Goal: Find contact information: Find contact information

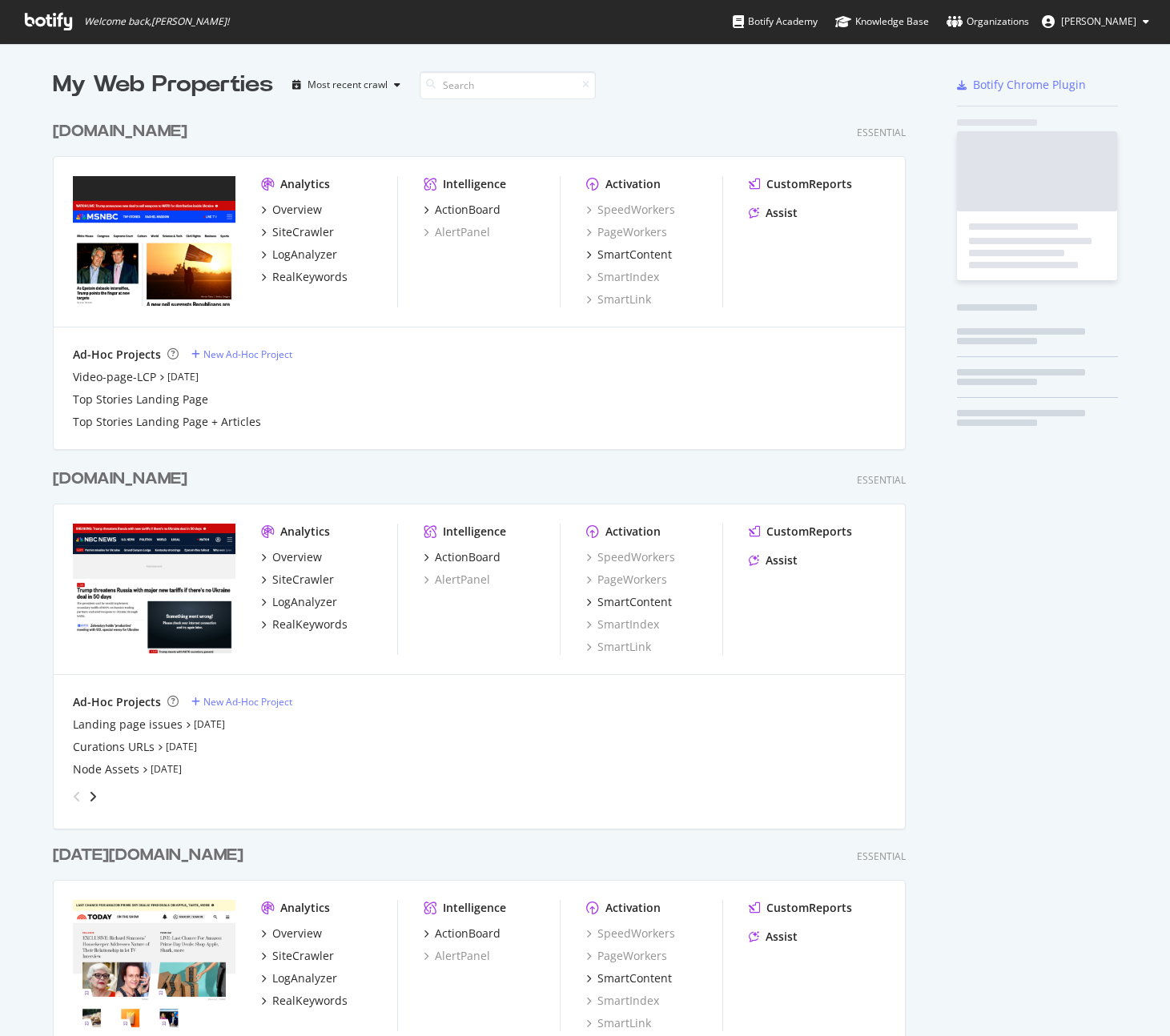
scroll to position [1024, 1146]
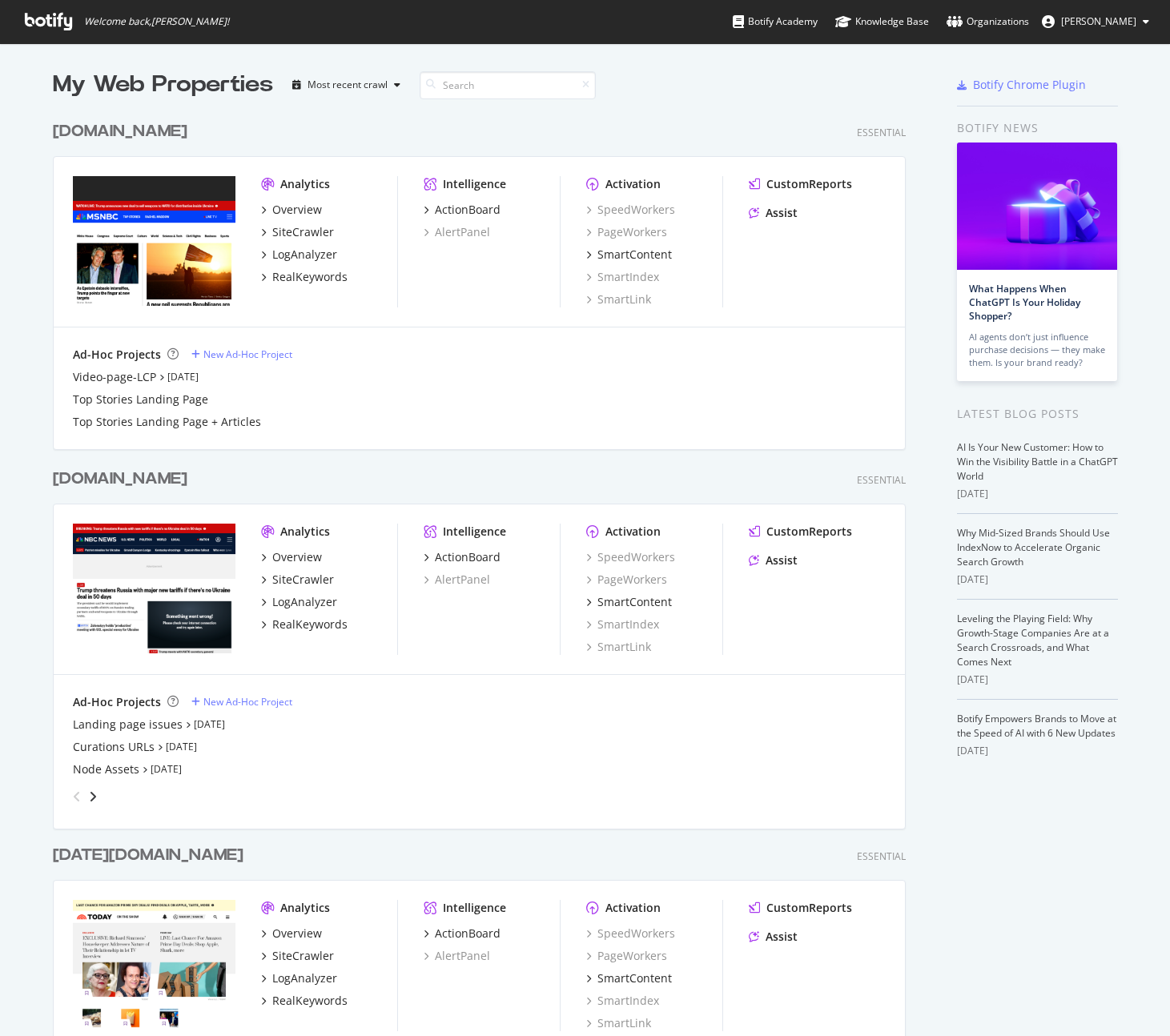
click at [977, 10] on link "Organizations" at bounding box center [988, 21] width 82 height 43
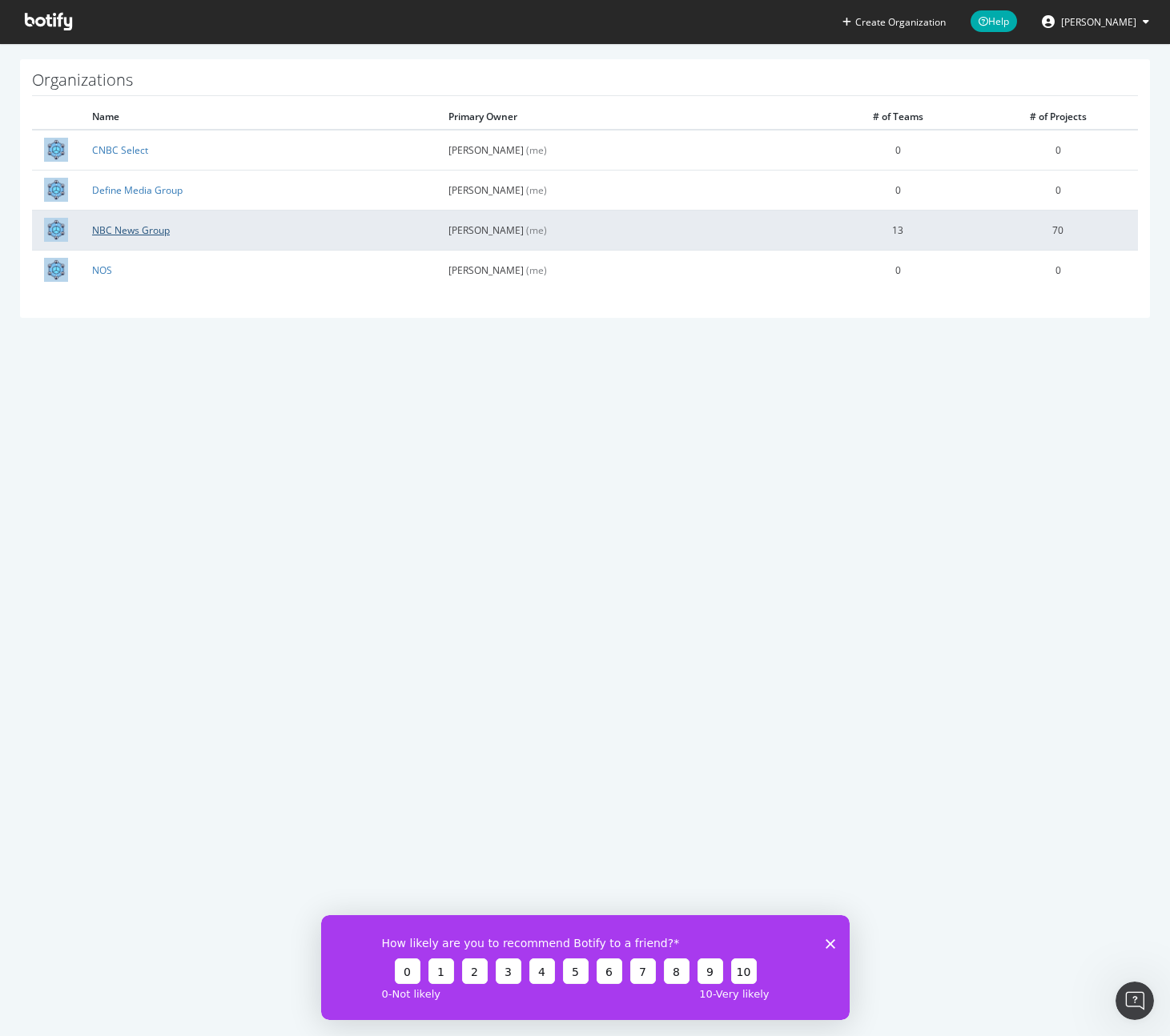
click at [117, 229] on link "NBC News Group" at bounding box center [131, 230] width 78 height 14
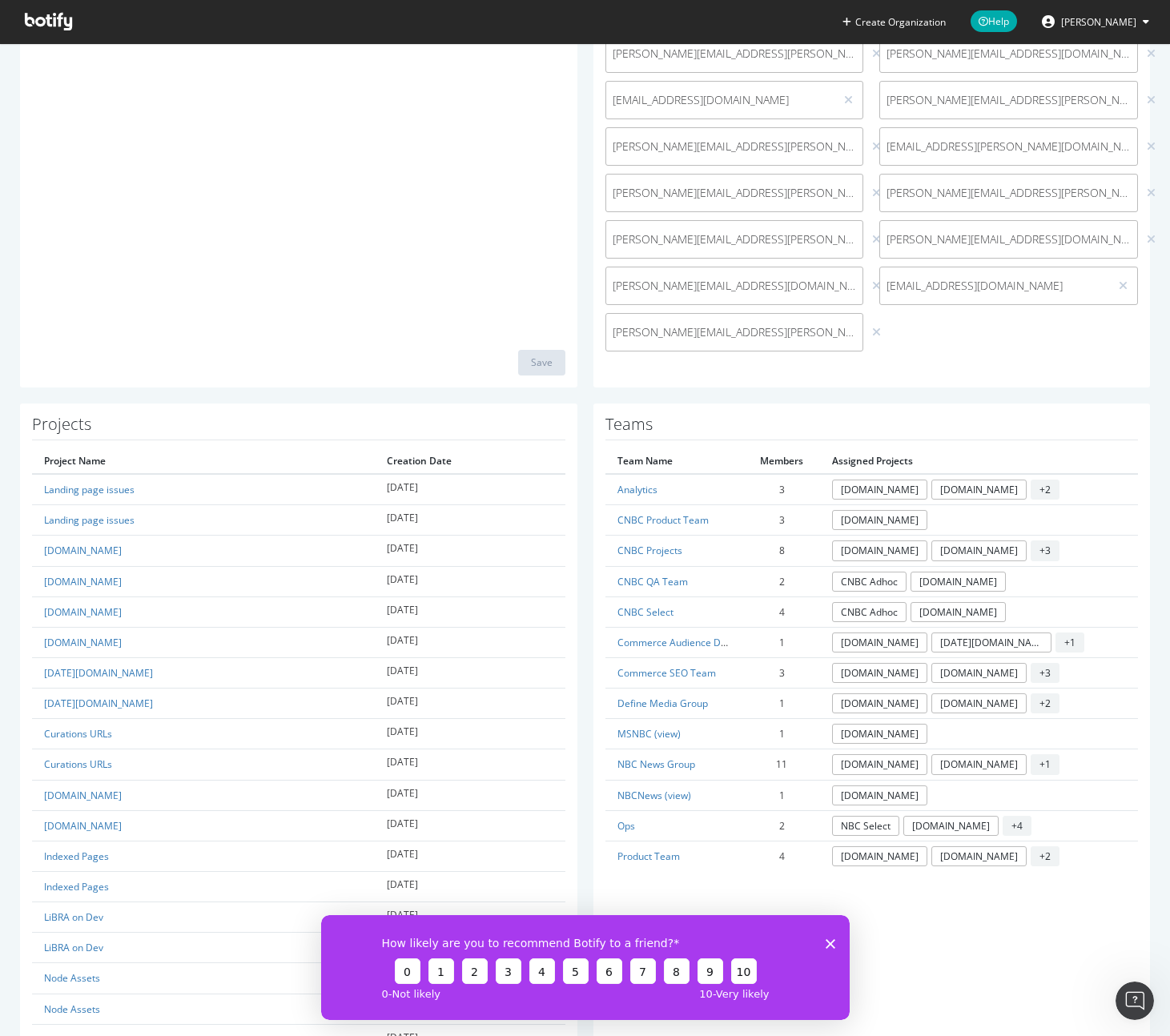
scroll to position [505, 0]
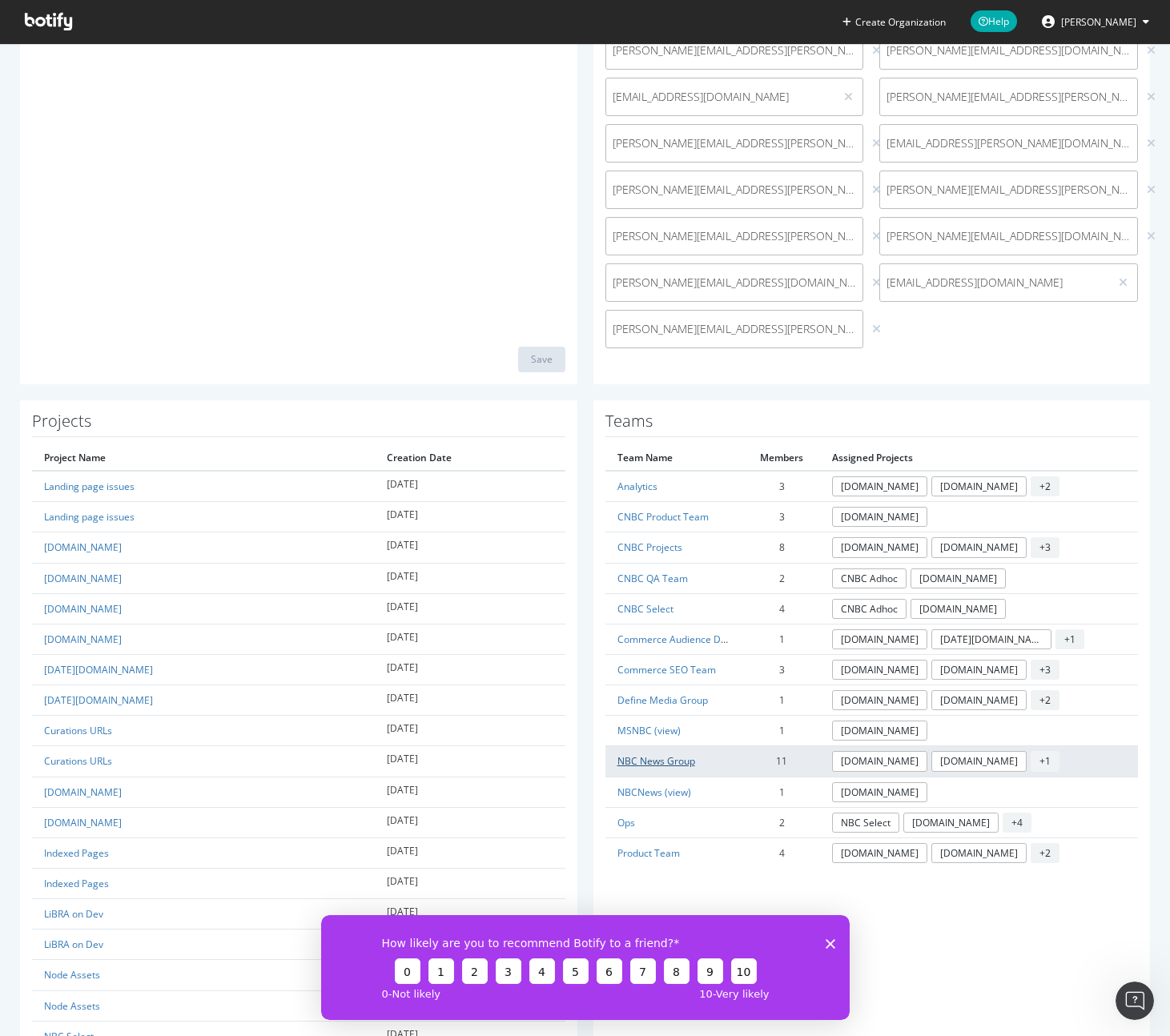
click at [672, 756] on link "NBC News Group" at bounding box center [656, 761] width 78 height 14
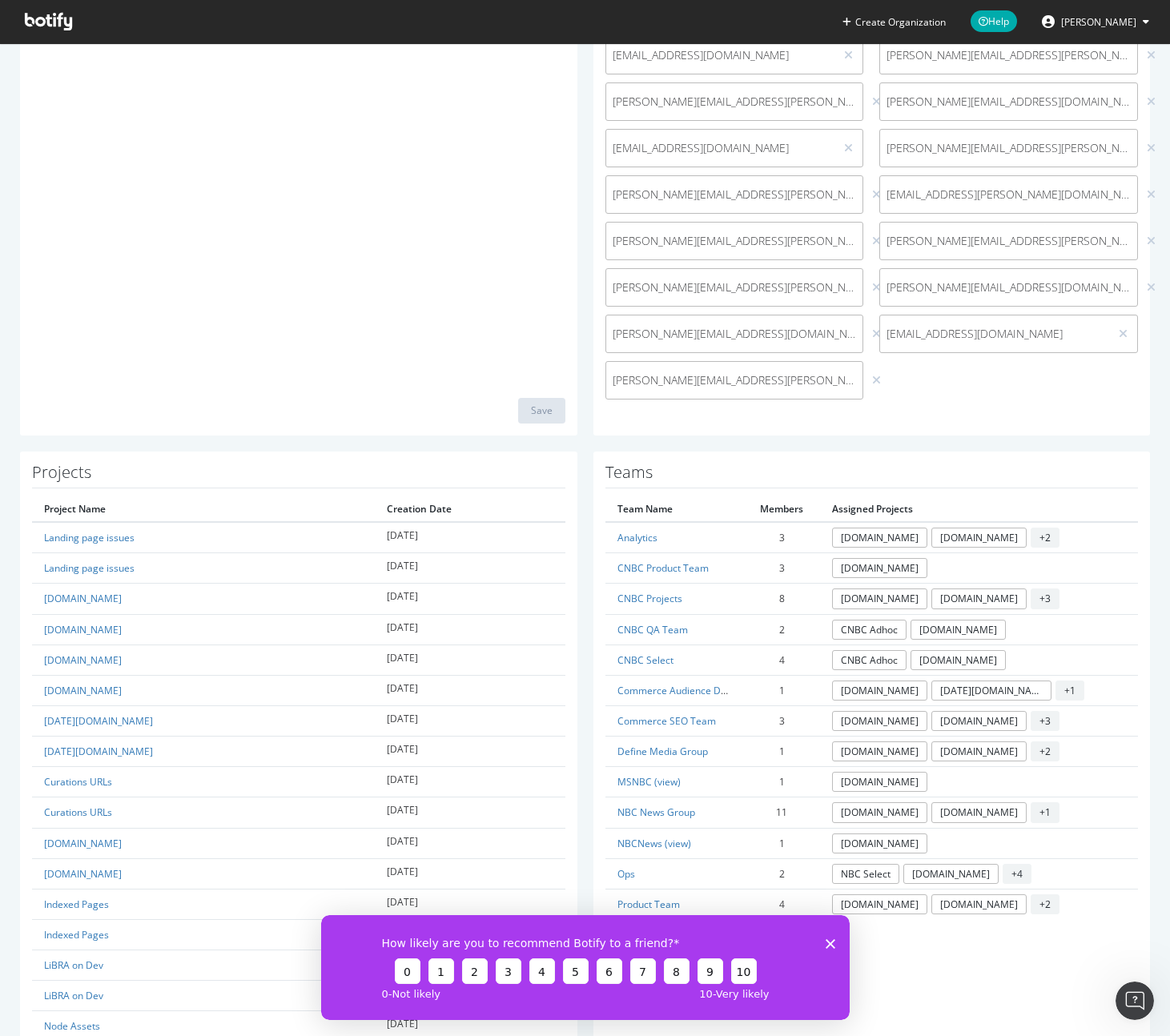
scroll to position [479, 0]
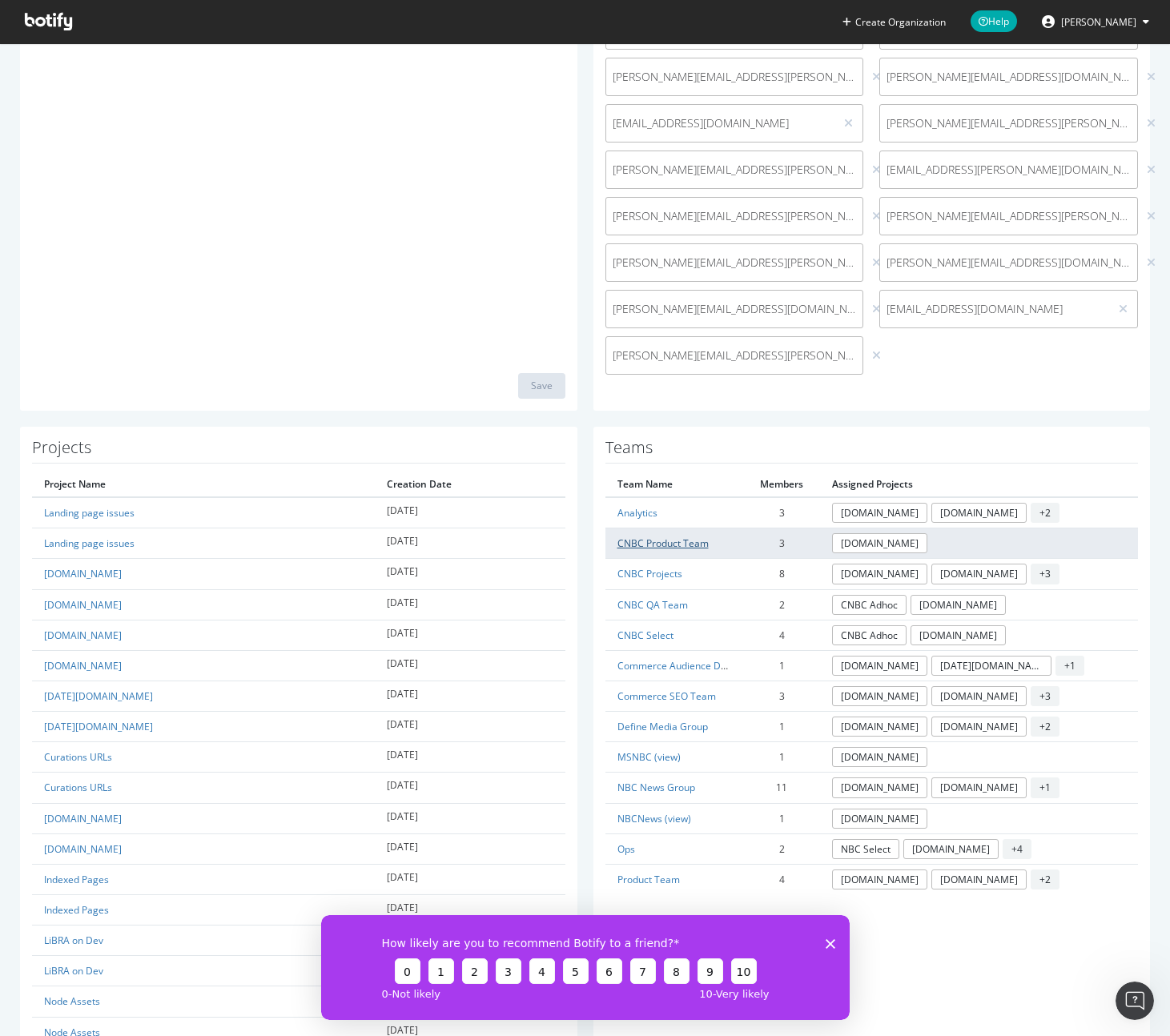
click at [669, 548] on link "CNBC Product Team" at bounding box center [663, 543] width 92 height 14
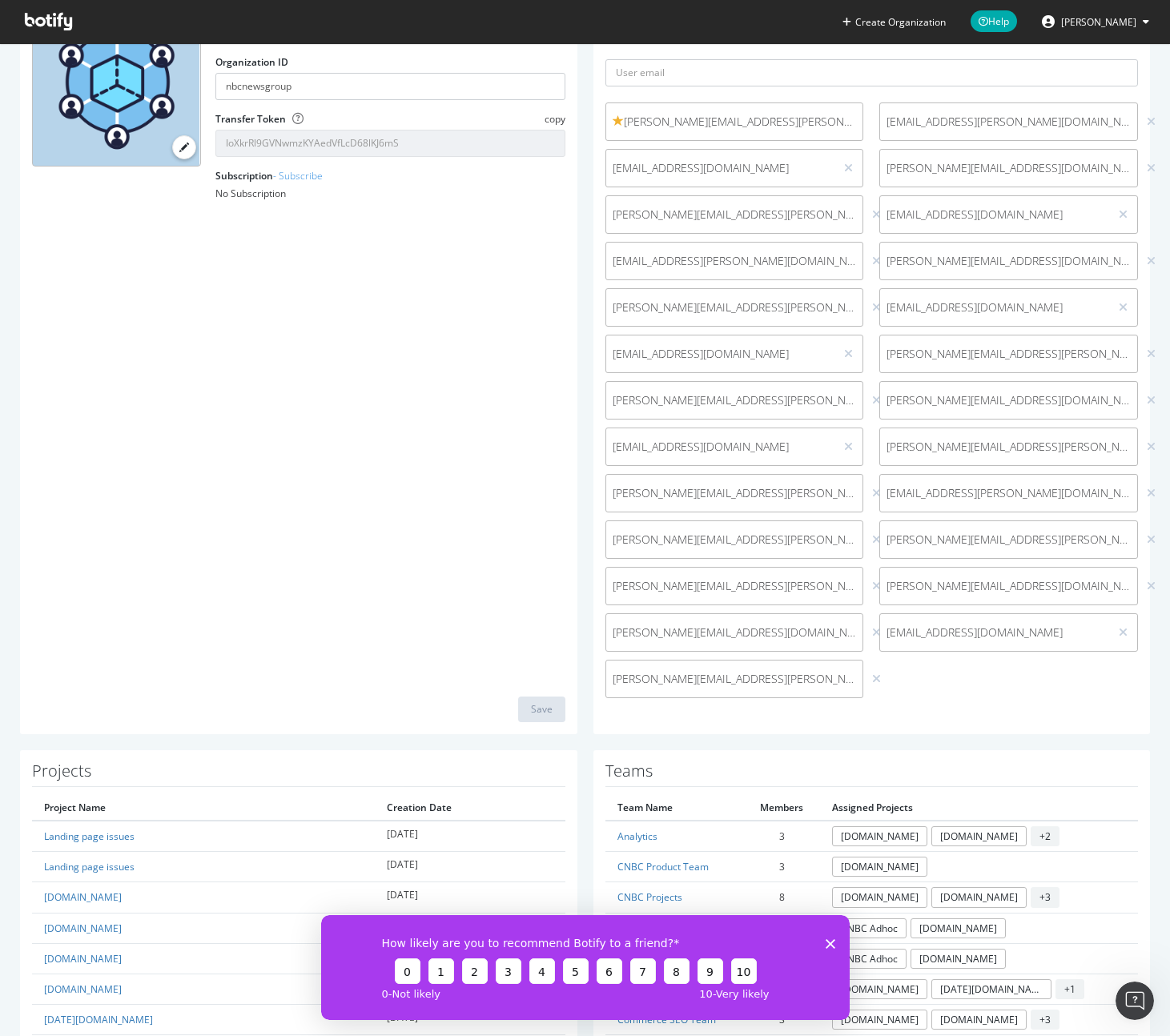
scroll to position [81, 0]
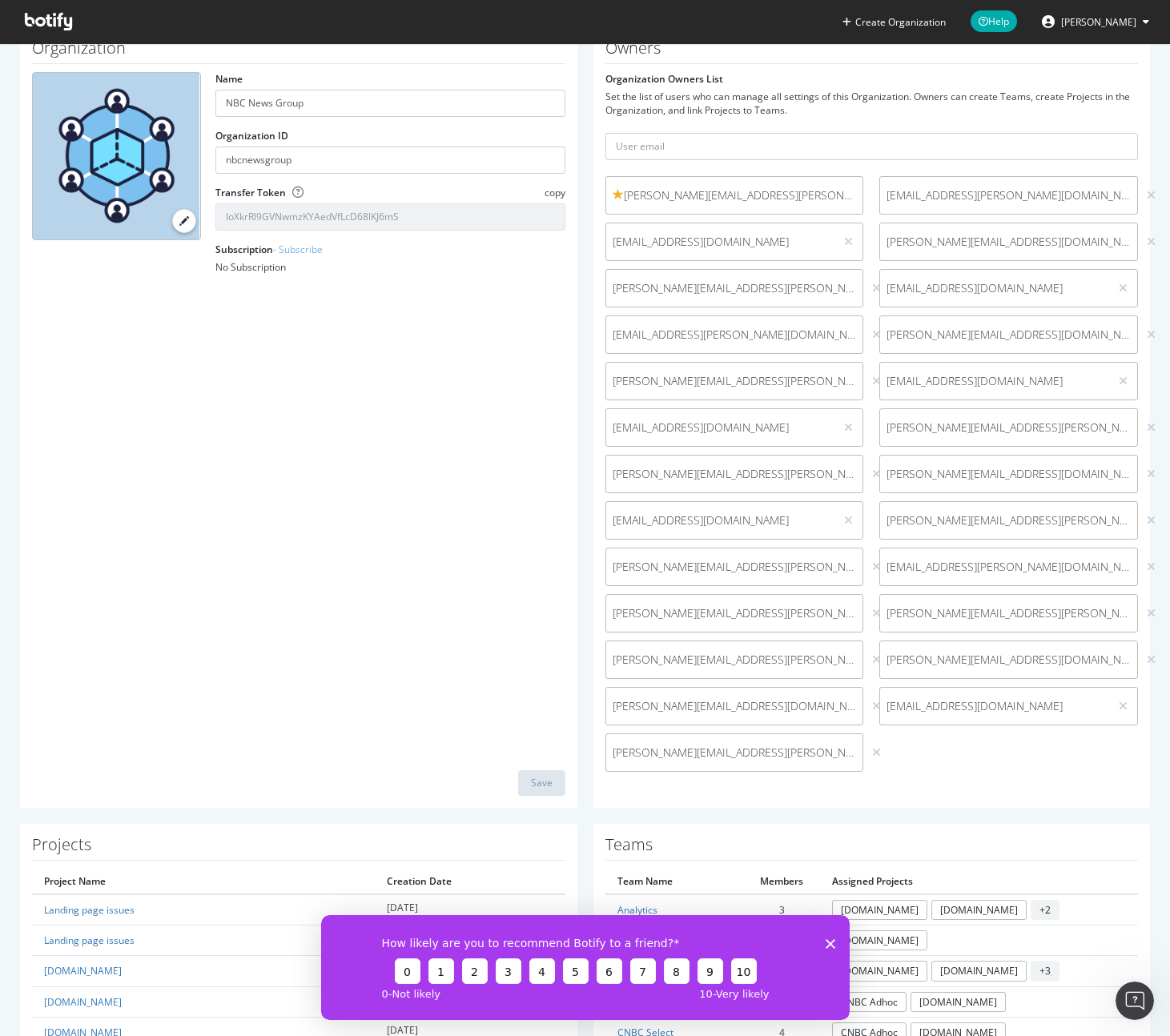
click at [707, 194] on span "[PERSON_NAME][EMAIL_ADDRESS][PERSON_NAME][DOMAIN_NAME] (me)" at bounding box center [734, 195] width 244 height 16
click at [702, 239] on span "[EMAIL_ADDRESS][DOMAIN_NAME]" at bounding box center [720, 241] width 216 height 16
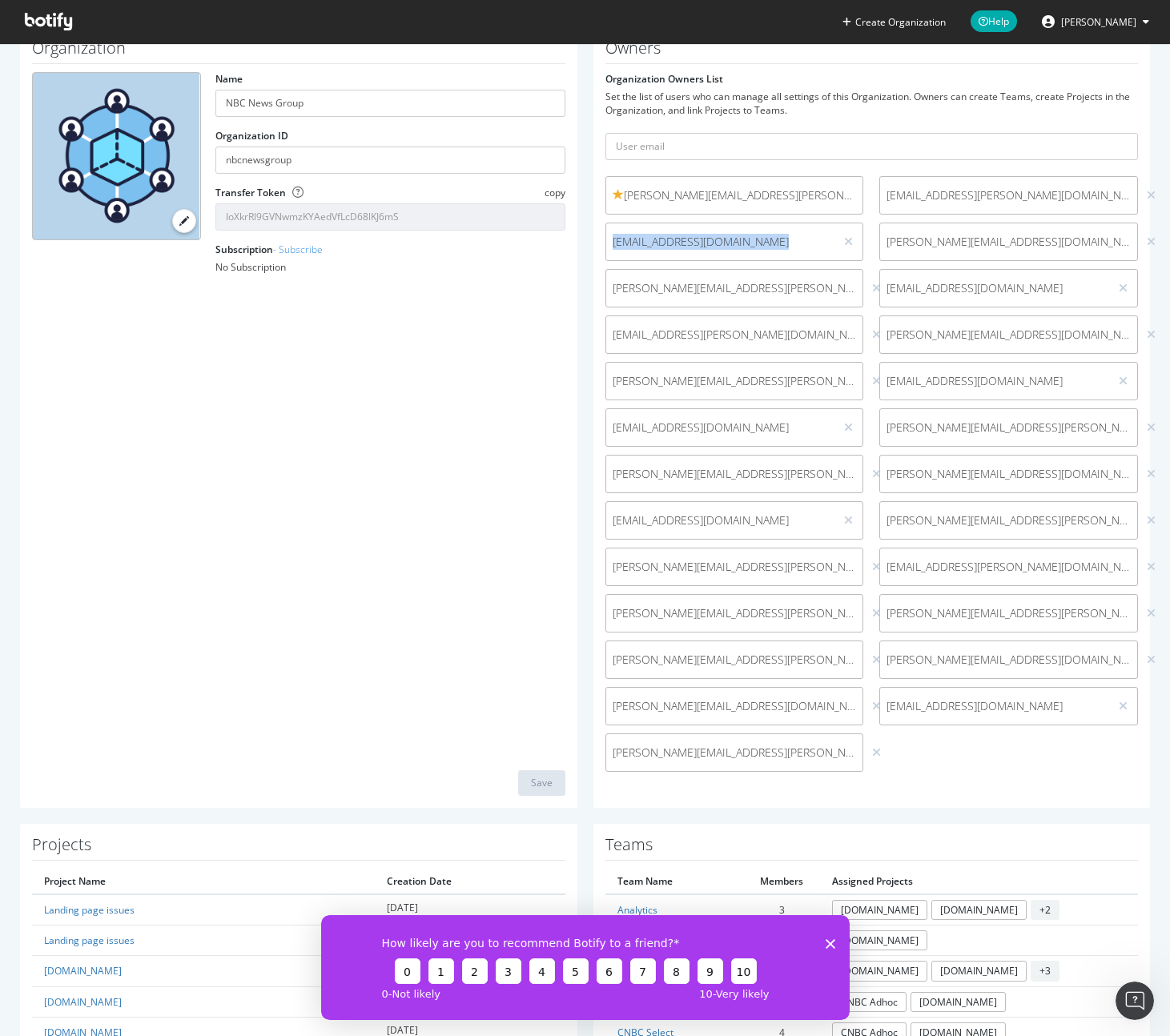
click at [702, 239] on span "[EMAIL_ADDRESS][DOMAIN_NAME]" at bounding box center [720, 241] width 216 height 16
copy div "[EMAIL_ADDRESS][DOMAIN_NAME]"
click at [676, 283] on span "[PERSON_NAME][EMAIL_ADDRESS][PERSON_NAME][DOMAIN_NAME]" at bounding box center [734, 288] width 244 height 16
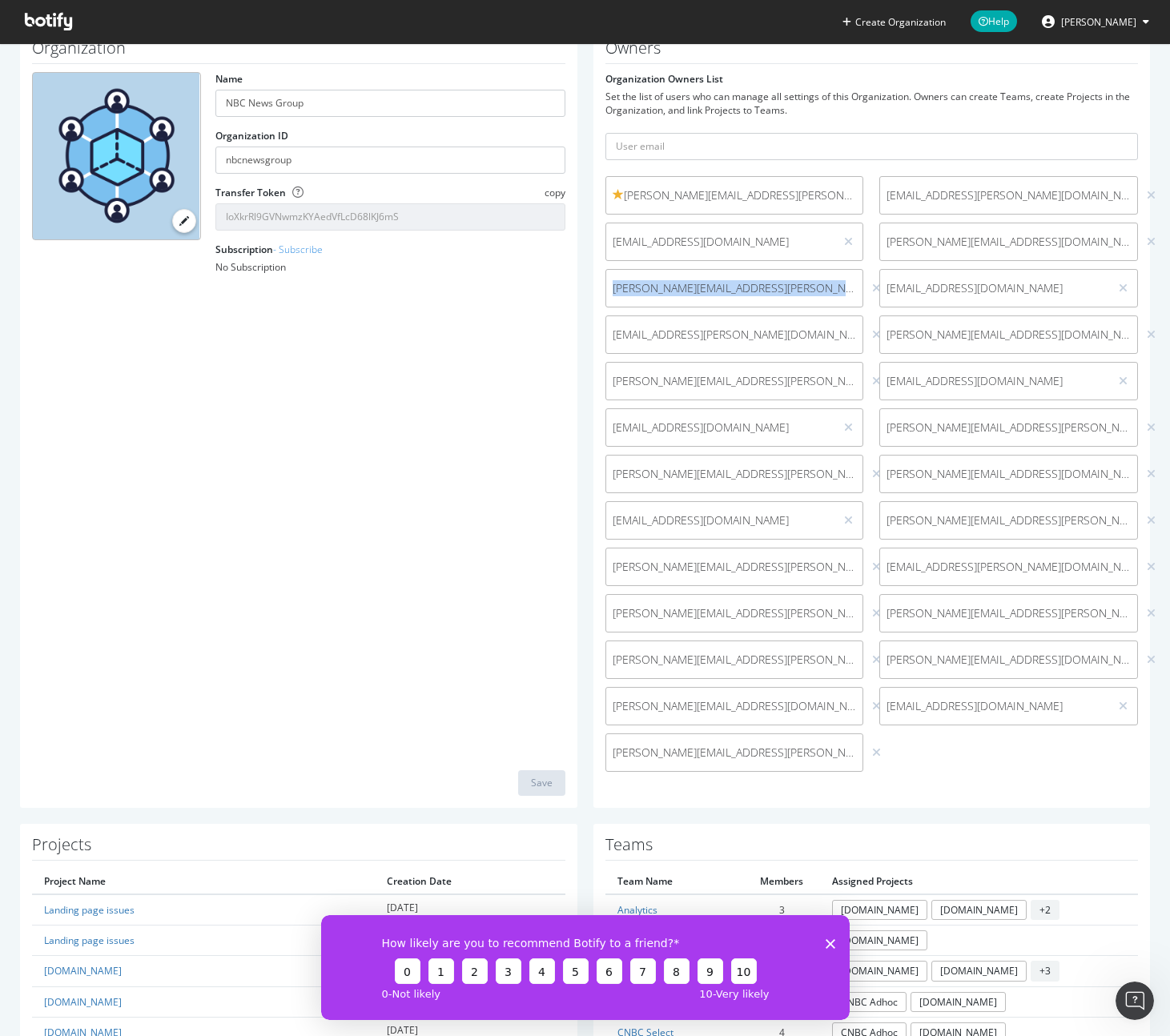
copy div "[PERSON_NAME][EMAIL_ADDRESS][PERSON_NAME][DOMAIN_NAME]"
click at [672, 332] on span "[EMAIL_ADDRESS][PERSON_NAME][DOMAIN_NAME]" at bounding box center [734, 334] width 244 height 16
copy div "[EMAIL_ADDRESS][PERSON_NAME][DOMAIN_NAME]"
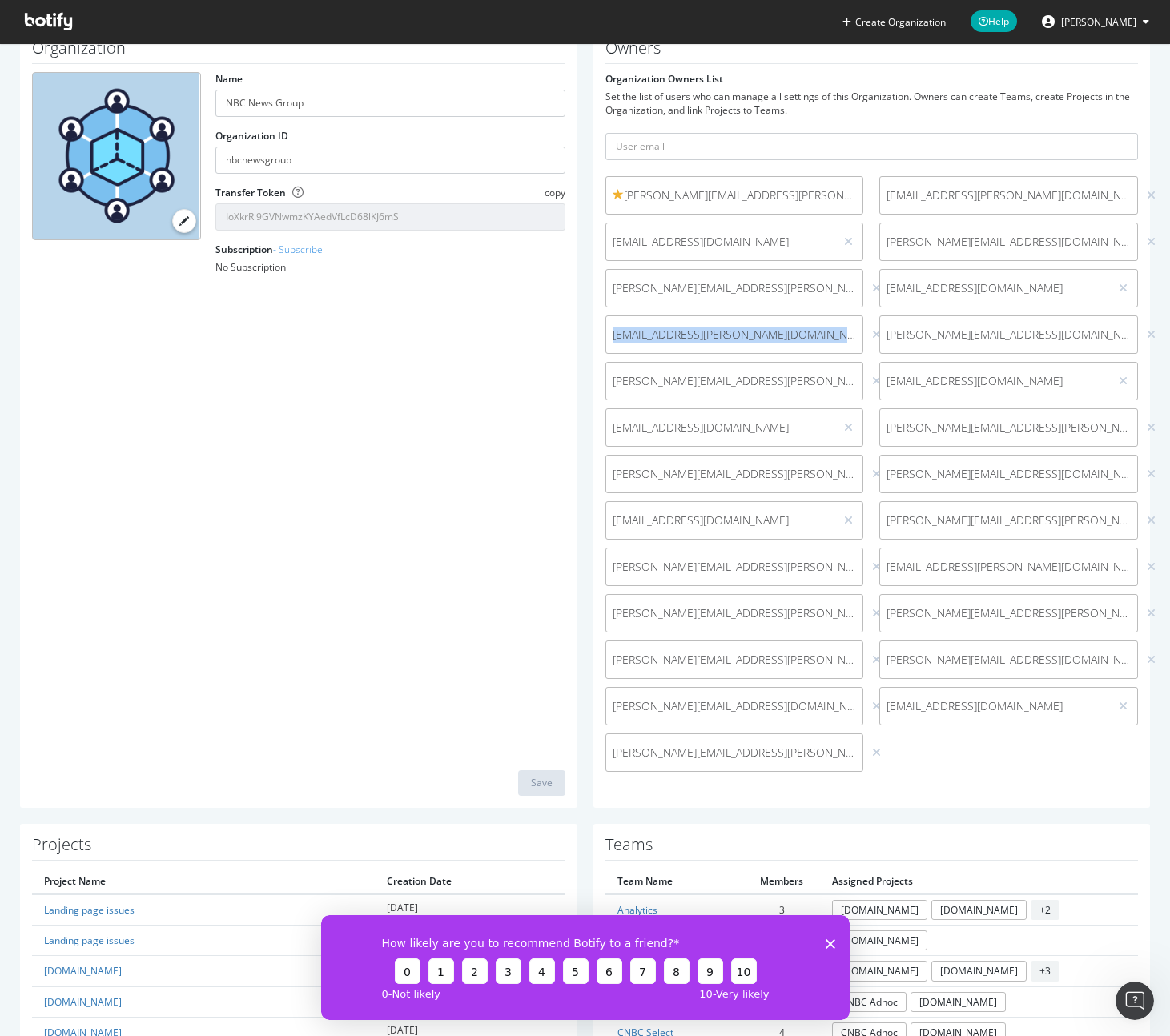
click at [640, 378] on span "[PERSON_NAME][EMAIL_ADDRESS][PERSON_NAME][DOMAIN_NAME]" at bounding box center [734, 381] width 244 height 16
copy div "[PERSON_NAME][EMAIL_ADDRESS][PERSON_NAME][DOMAIN_NAME]"
click at [662, 437] on div "[EMAIL_ADDRESS][DOMAIN_NAME]" at bounding box center [735, 427] width 259 height 39
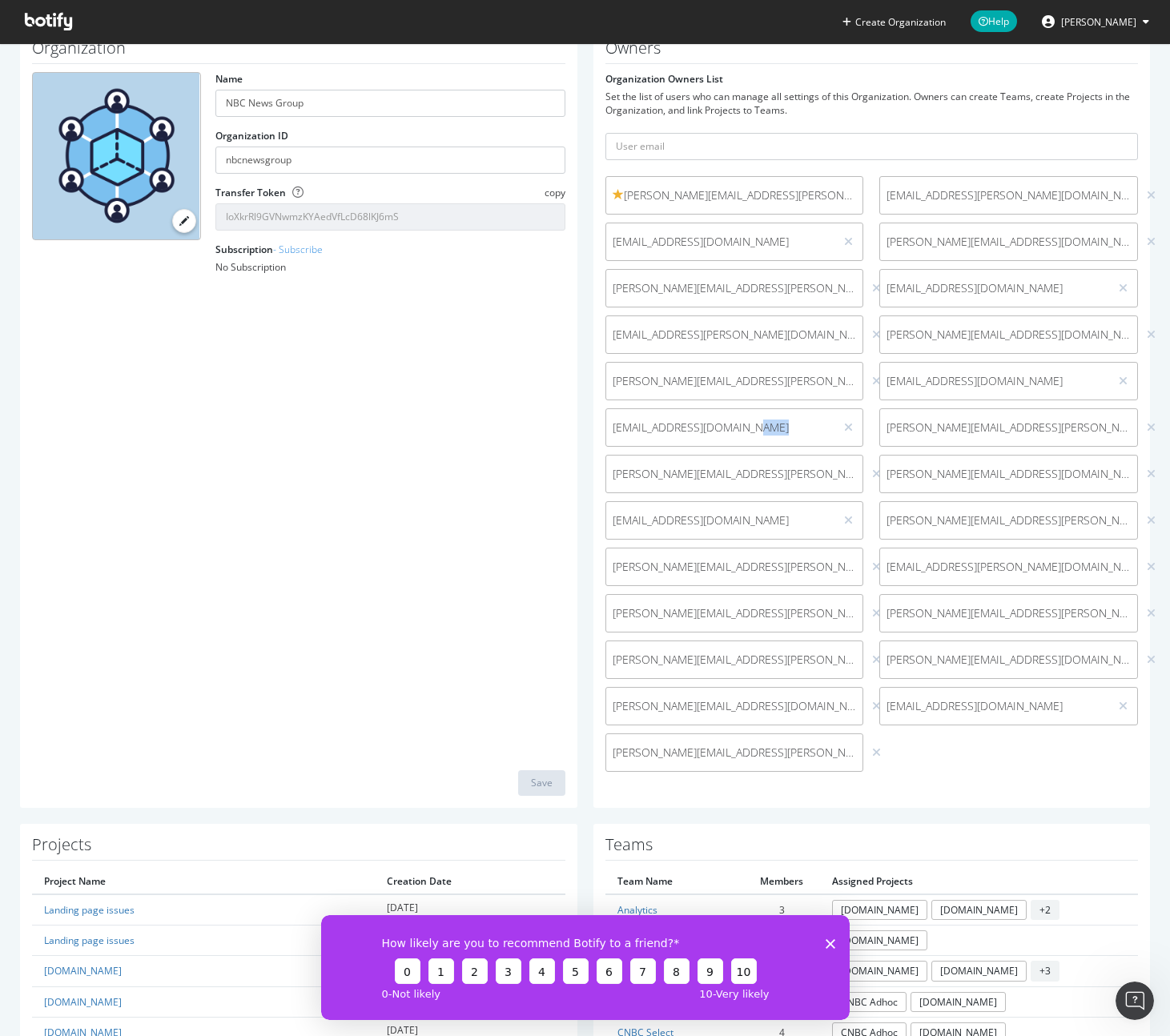
click at [662, 437] on div "[EMAIL_ADDRESS][DOMAIN_NAME]" at bounding box center [735, 427] width 259 height 39
click at [661, 430] on span "[EMAIL_ADDRESS][DOMAIN_NAME]" at bounding box center [720, 427] width 216 height 16
copy div "[EMAIL_ADDRESS][DOMAIN_NAME]"
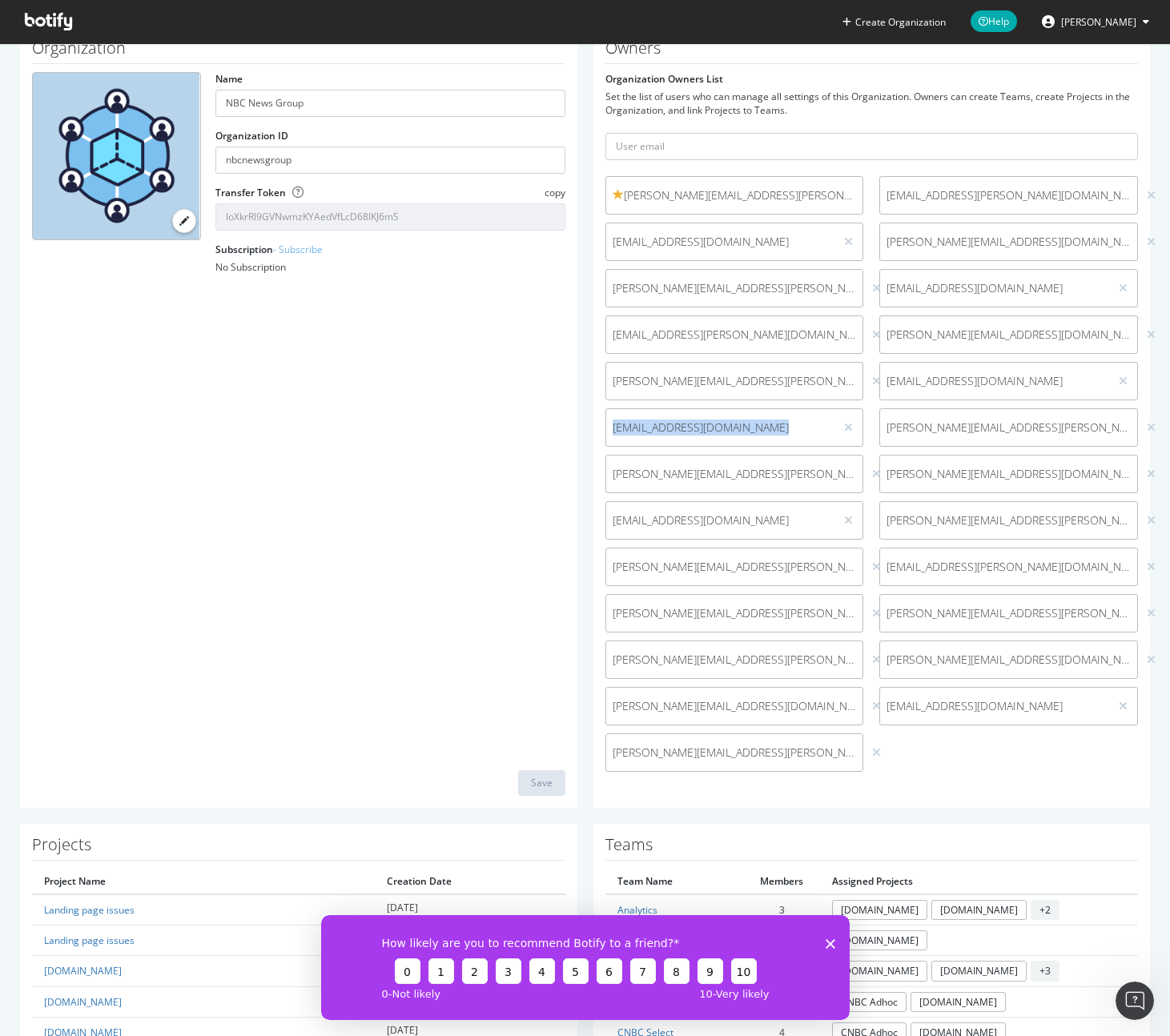
click at [655, 485] on div "[PERSON_NAME][EMAIL_ADDRESS][PERSON_NAME][DOMAIN_NAME]" at bounding box center [735, 473] width 259 height 39
copy div "[PERSON_NAME][EMAIL_ADDRESS][PERSON_NAME][DOMAIN_NAME]"
click at [716, 521] on span "[EMAIL_ADDRESS][DOMAIN_NAME]" at bounding box center [720, 520] width 216 height 16
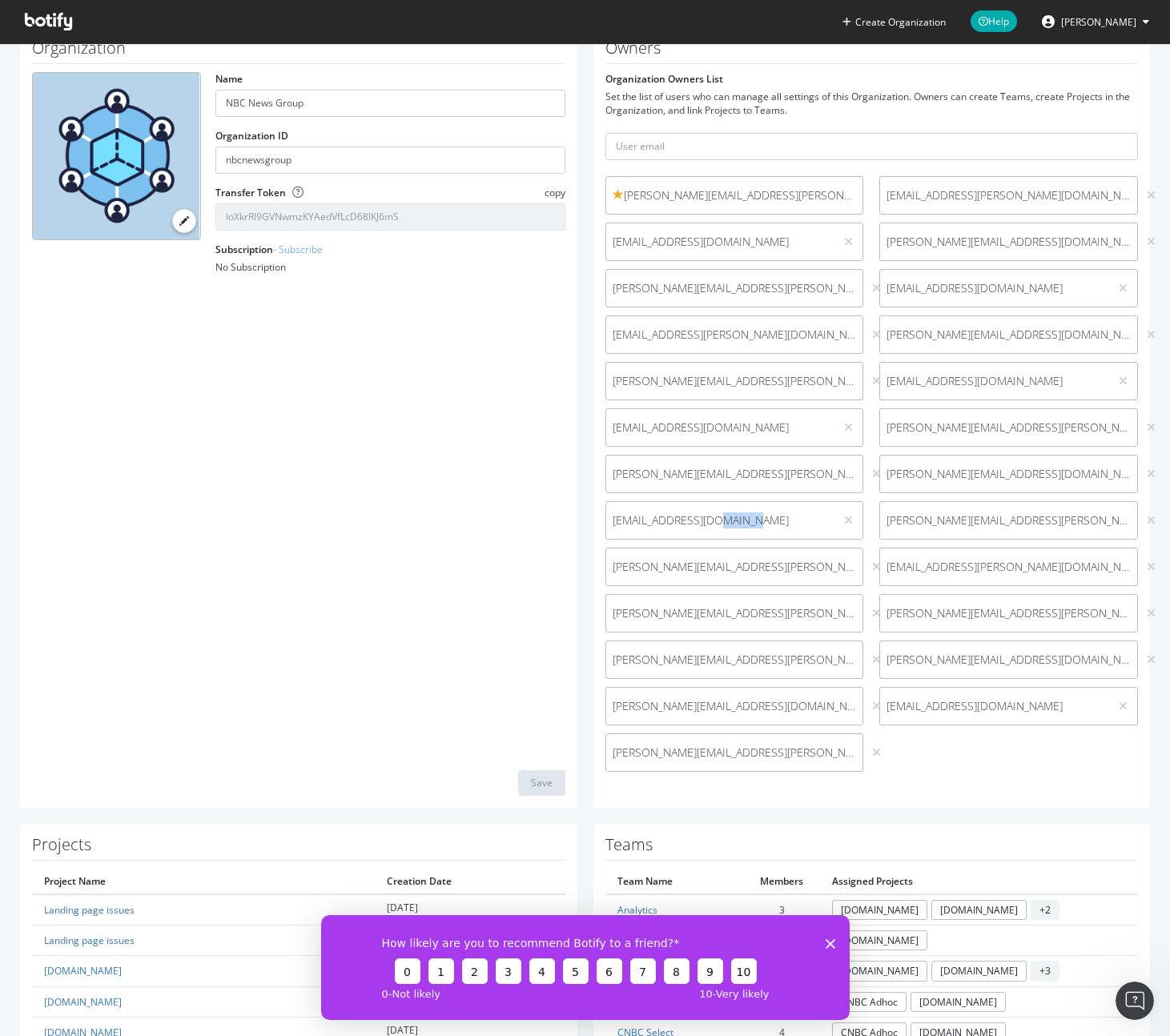
click at [716, 521] on span "[EMAIL_ADDRESS][DOMAIN_NAME]" at bounding box center [720, 520] width 216 height 16
copy div "[EMAIL_ADDRESS][DOMAIN_NAME]"
click at [678, 559] on span "[PERSON_NAME][EMAIL_ADDRESS][PERSON_NAME][DOMAIN_NAME]" at bounding box center [734, 567] width 244 height 16
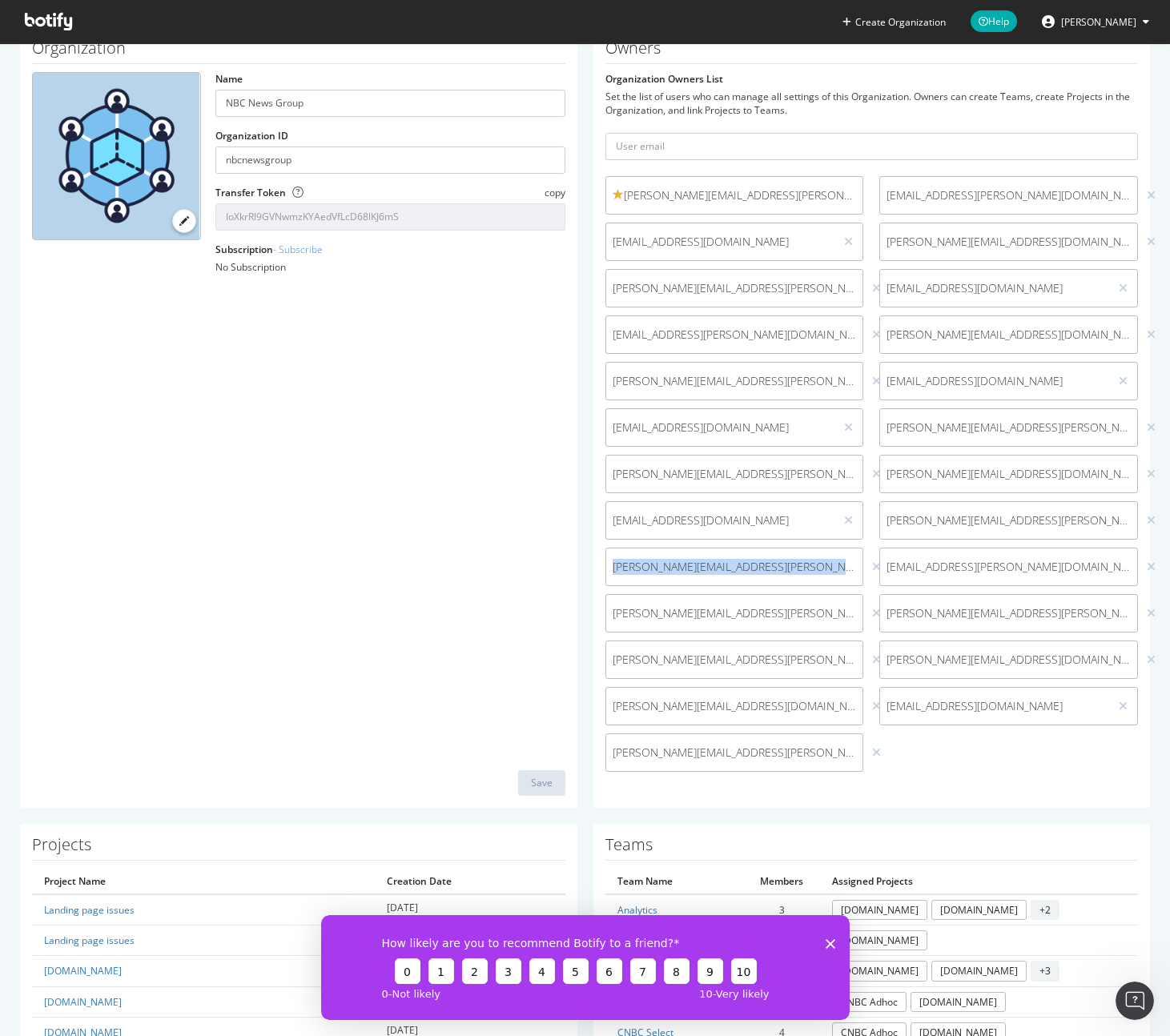
click at [678, 559] on span "[PERSON_NAME][EMAIL_ADDRESS][PERSON_NAME][DOMAIN_NAME]" at bounding box center [734, 567] width 244 height 16
copy div "[PERSON_NAME][EMAIL_ADDRESS][PERSON_NAME][DOMAIN_NAME]"
click at [668, 616] on span "[PERSON_NAME][EMAIL_ADDRESS][PERSON_NAME][DOMAIN_NAME]" at bounding box center [734, 613] width 244 height 16
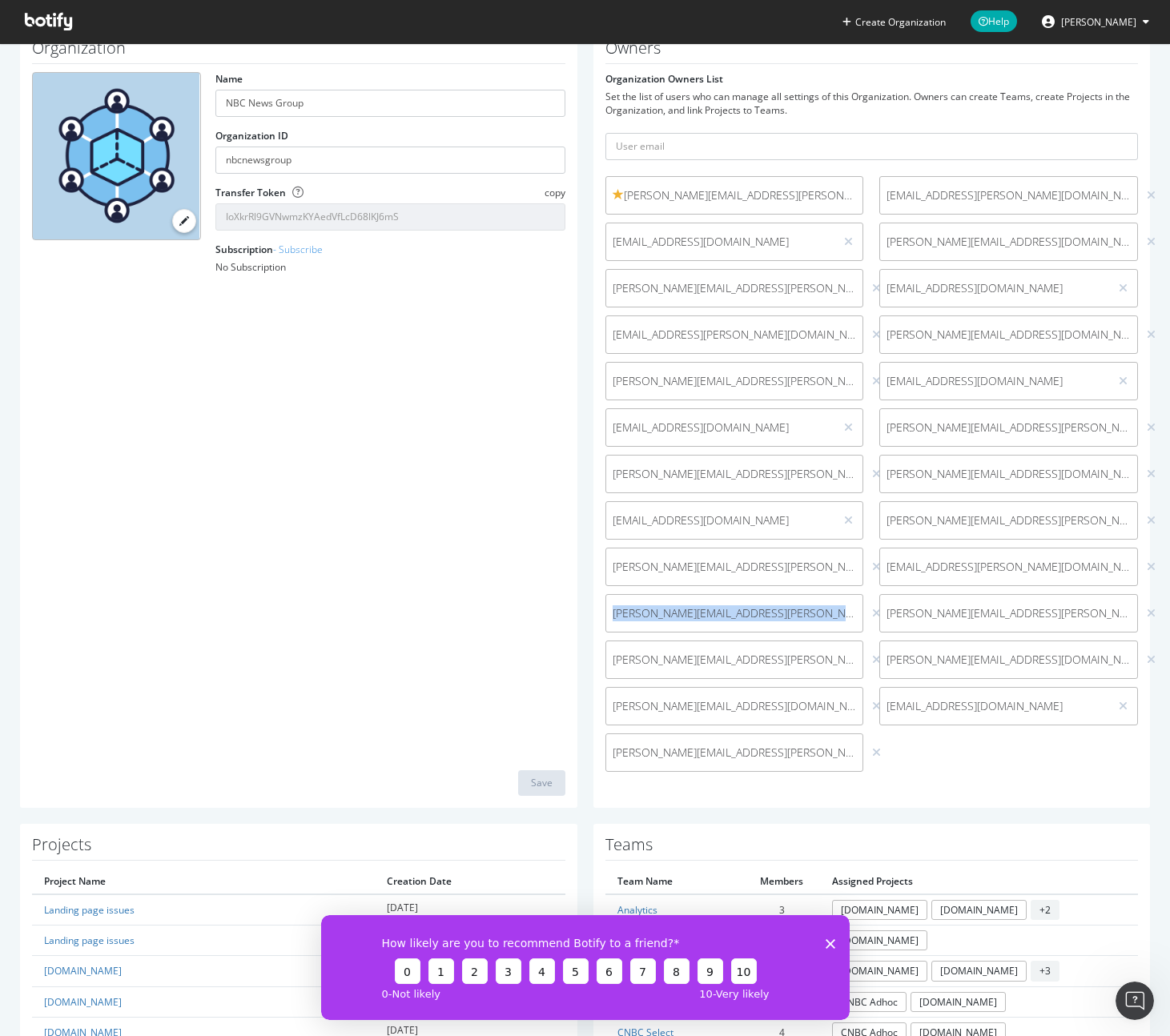
copy div "[PERSON_NAME][EMAIL_ADDRESS][PERSON_NAME][DOMAIN_NAME]"
click at [683, 664] on span "[PERSON_NAME][EMAIL_ADDRESS][PERSON_NAME][DOMAIN_NAME]" at bounding box center [734, 659] width 244 height 16
copy div "[PERSON_NAME][EMAIL_ADDRESS][PERSON_NAME][DOMAIN_NAME]"
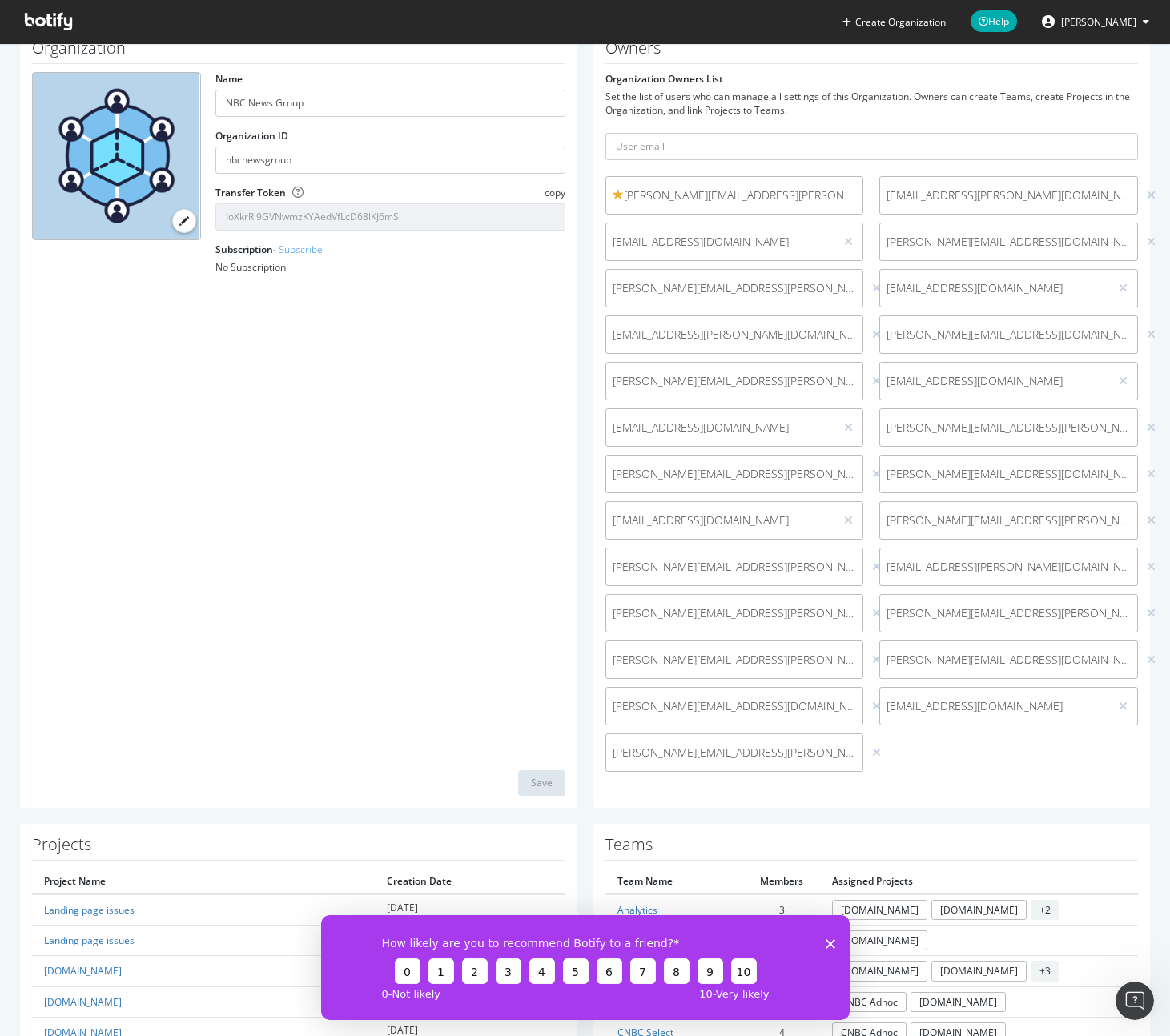
click at [717, 712] on span "kushal.sharma@nbcuni.com" at bounding box center [734, 706] width 244 height 16
click at [740, 753] on span "brandon.goodwin@nbcuni.com" at bounding box center [734, 752] width 244 height 16
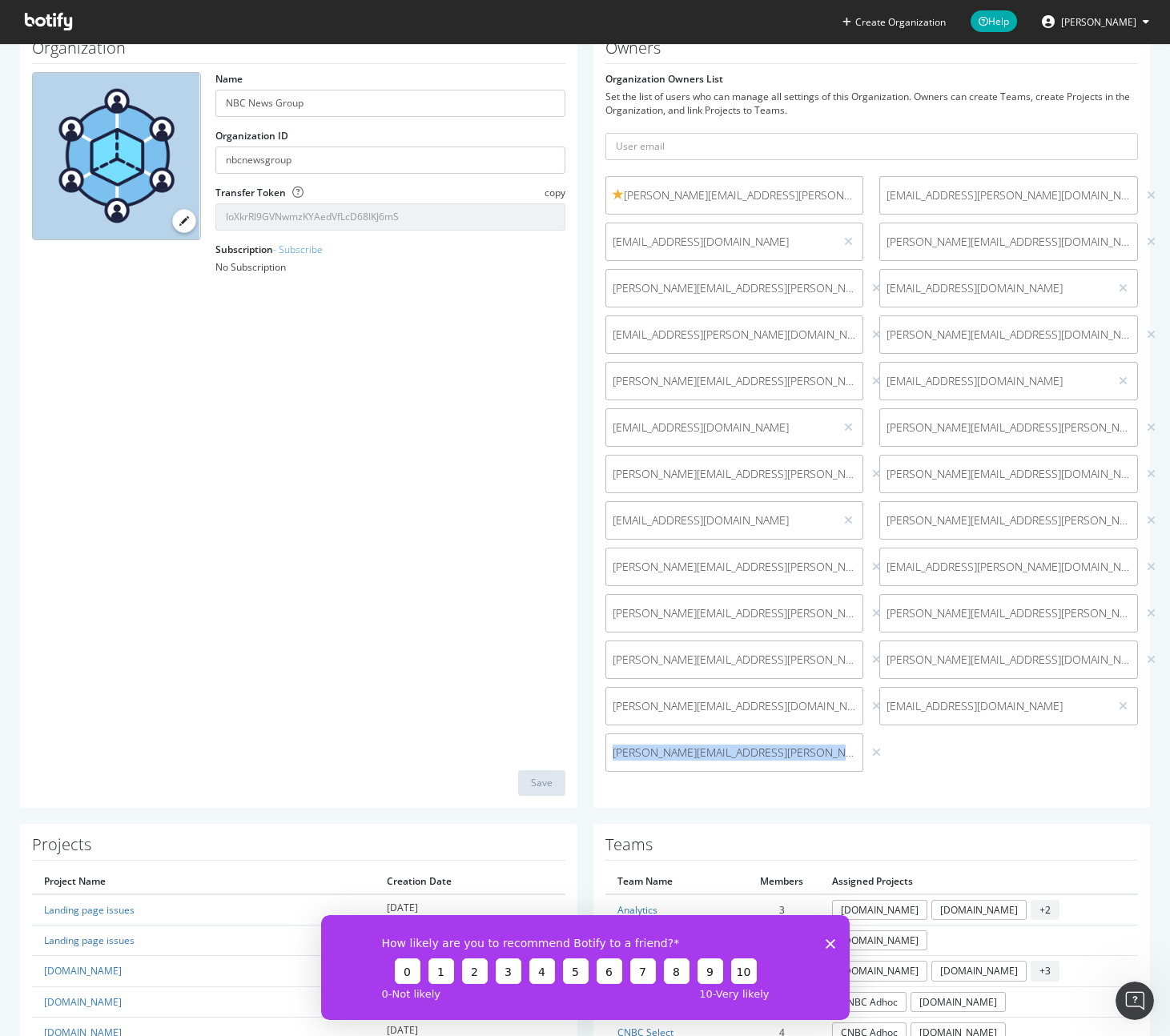
click at [740, 753] on span "brandon.goodwin@nbcuni.com" at bounding box center [734, 752] width 244 height 16
click at [956, 193] on span "vijay.koneru@nbcuni.com" at bounding box center [1008, 195] width 244 height 16
click at [934, 248] on span "monica.zibitt@nbcuni.com" at bounding box center [1008, 241] width 244 height 16
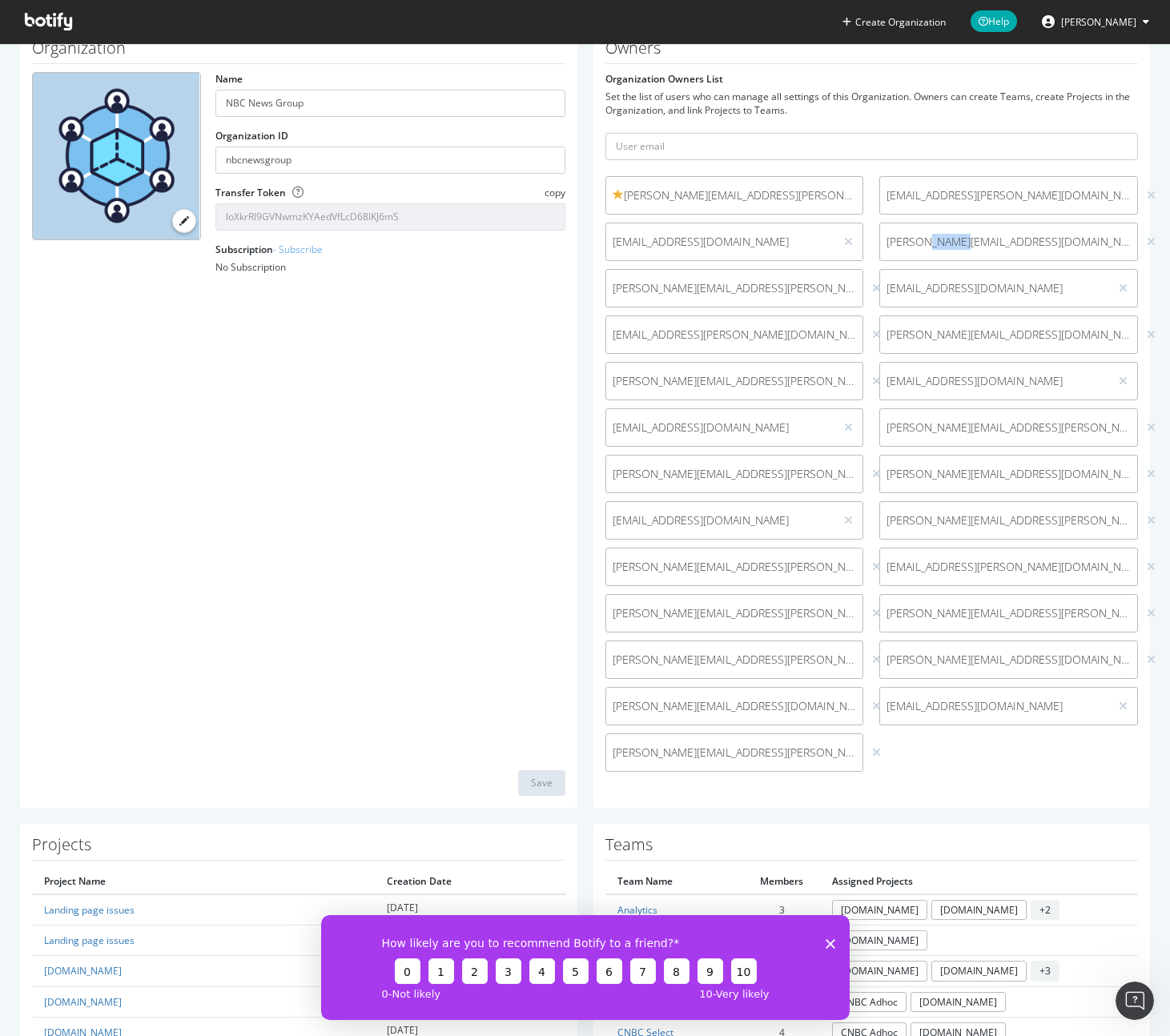
click at [934, 248] on span "monica.zibitt@nbcuni.com" at bounding box center [1008, 241] width 244 height 16
click at [930, 299] on div "cnbcsoftops@nbcuni.com" at bounding box center [1009, 288] width 259 height 39
click at [929, 284] on span "cnbcsoftops@nbcuni.com" at bounding box center [994, 288] width 216 height 16
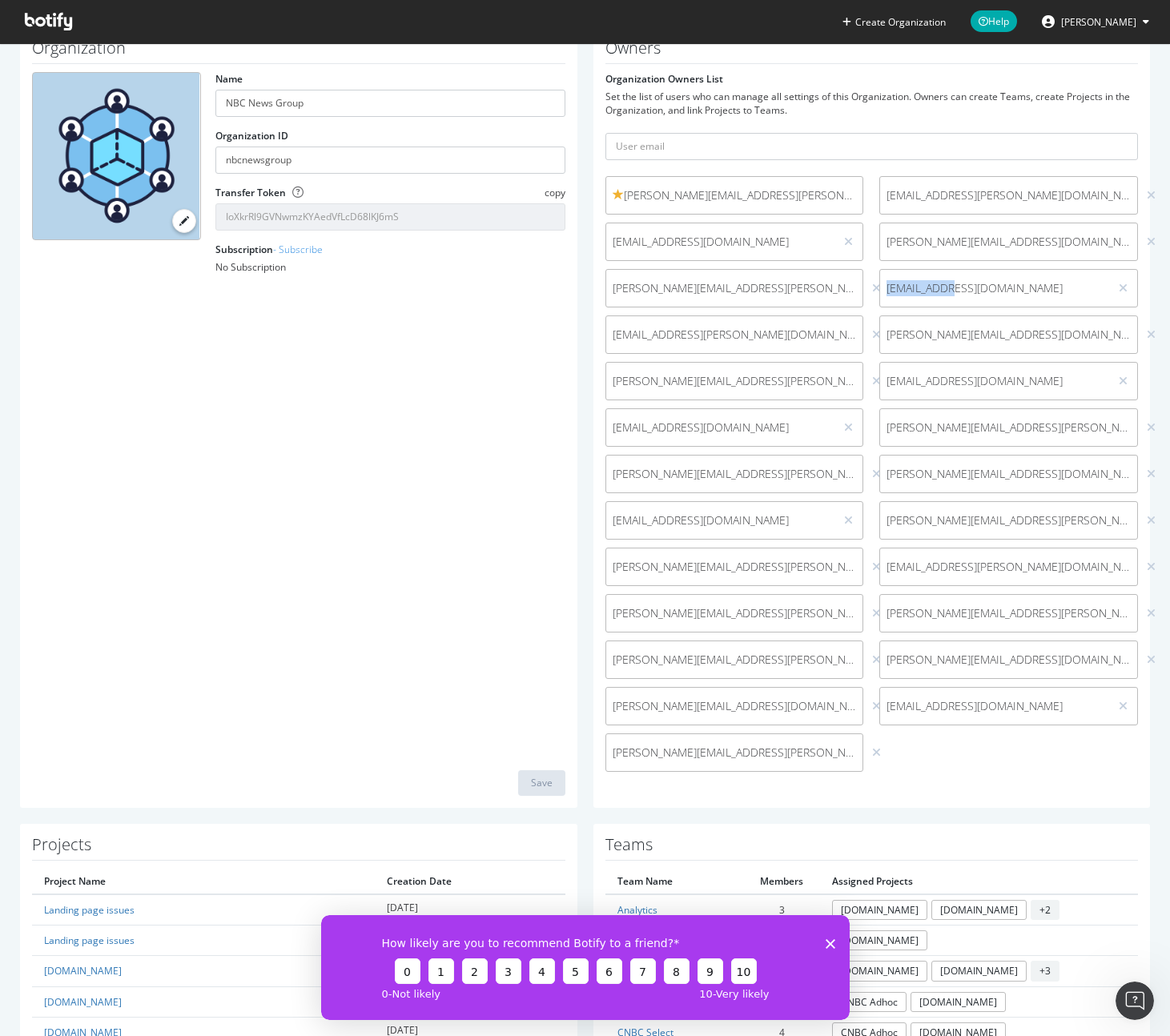
click at [929, 284] on span "cnbcsoftops@nbcuni.com" at bounding box center [994, 288] width 216 height 16
click at [922, 336] on span "steven.lent@nbcuni.com" at bounding box center [1008, 334] width 244 height 16
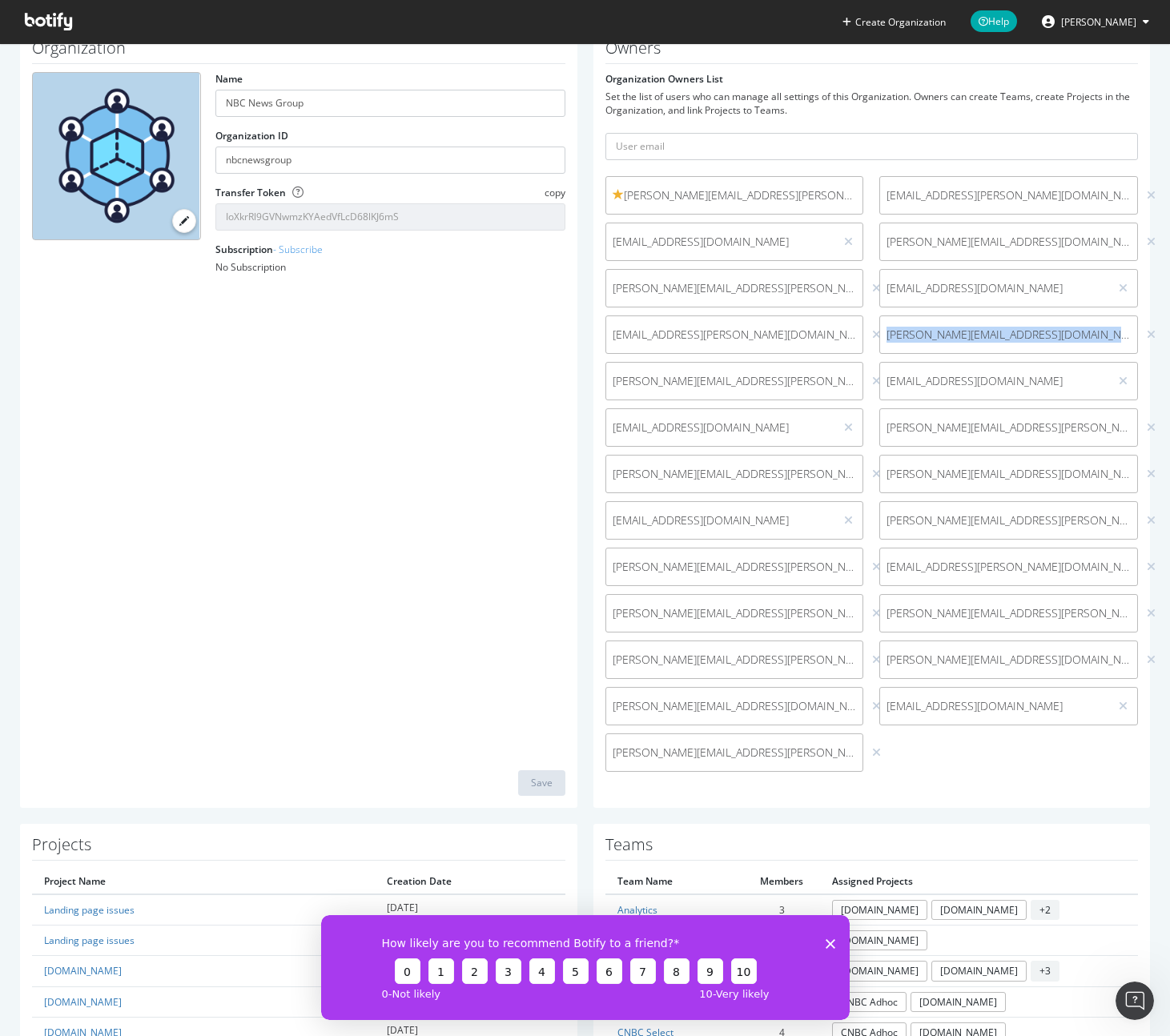
click at [936, 379] on span "Kamelia.Angelova@nbcuni.com" at bounding box center [994, 381] width 216 height 16
click at [974, 436] on div "Daryl.Hurley@nbcuni.com" at bounding box center [1009, 427] width 259 height 39
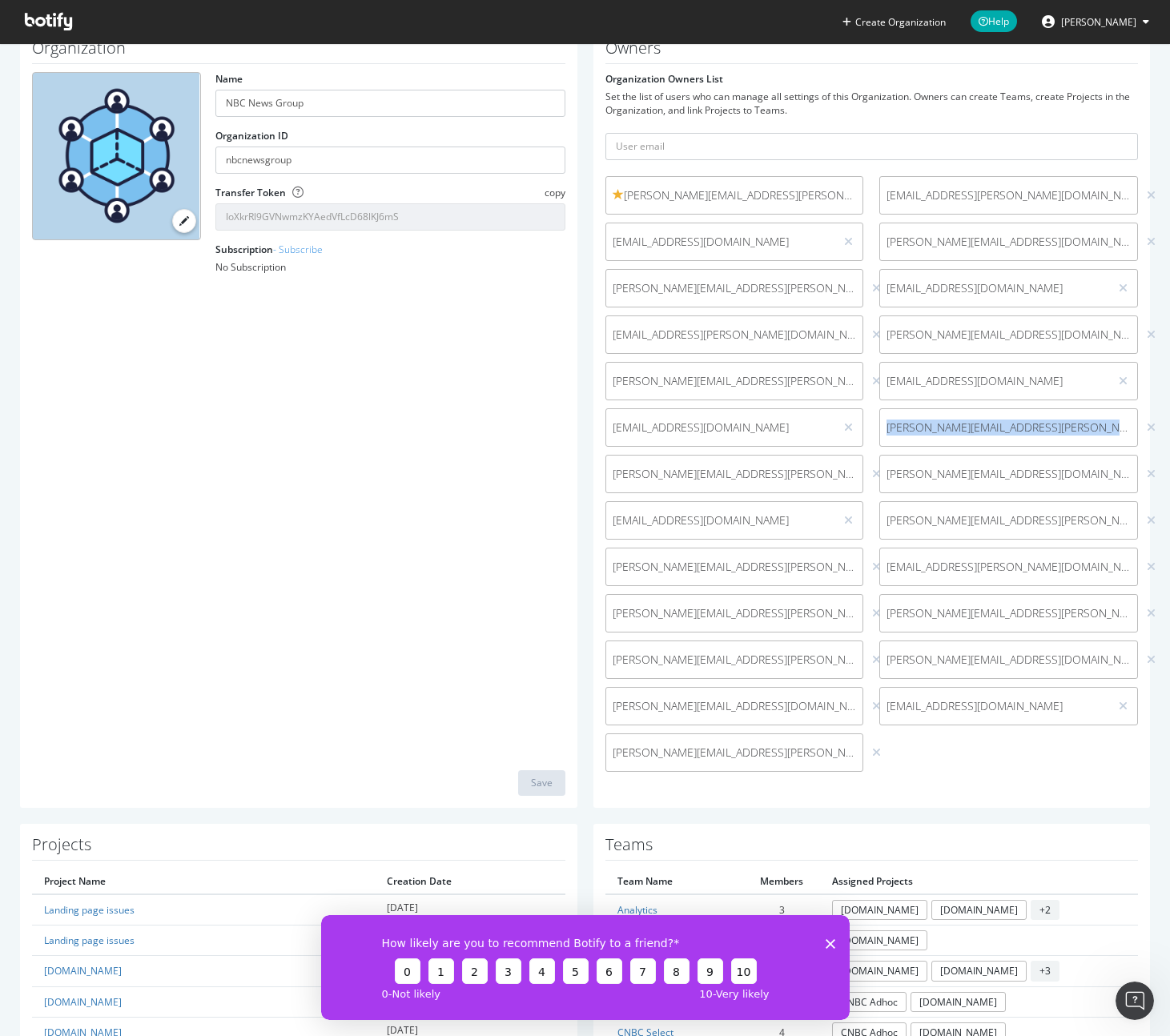
click at [974, 436] on div "Daryl.Hurley@nbcuni.com" at bounding box center [1009, 427] width 259 height 39
click at [932, 473] on span "greg.atria@nbcuni.com" at bounding box center [1008, 473] width 244 height 16
click at [969, 522] on span "joey.longo@nbcuni.com" at bounding box center [1008, 520] width 244 height 16
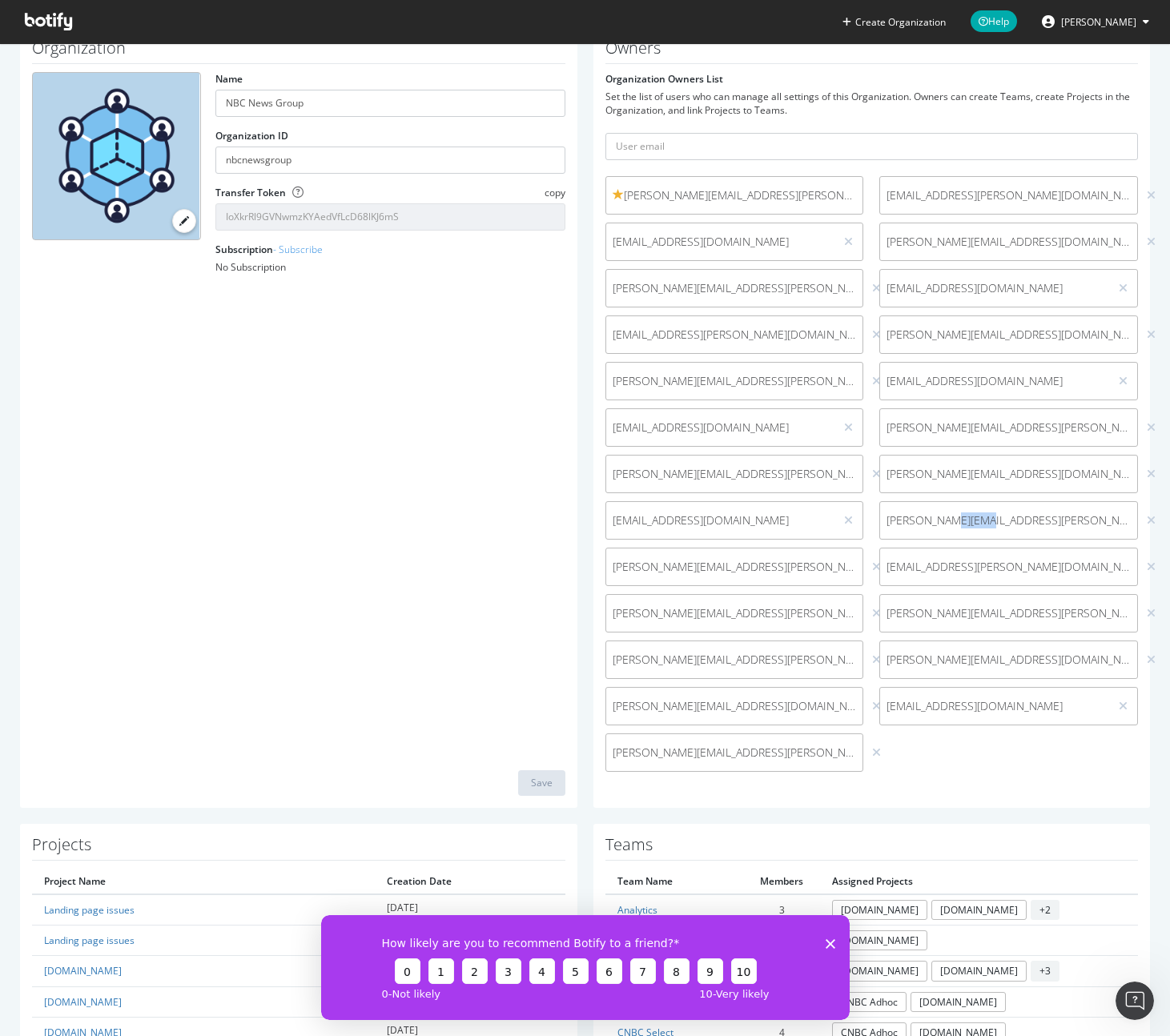
click at [969, 522] on span "joey.longo@nbcuni.com" at bounding box center [1008, 520] width 244 height 16
click at [971, 559] on span "Victoria.Thevenot@nbcuni.com" at bounding box center [1008, 567] width 244 height 16
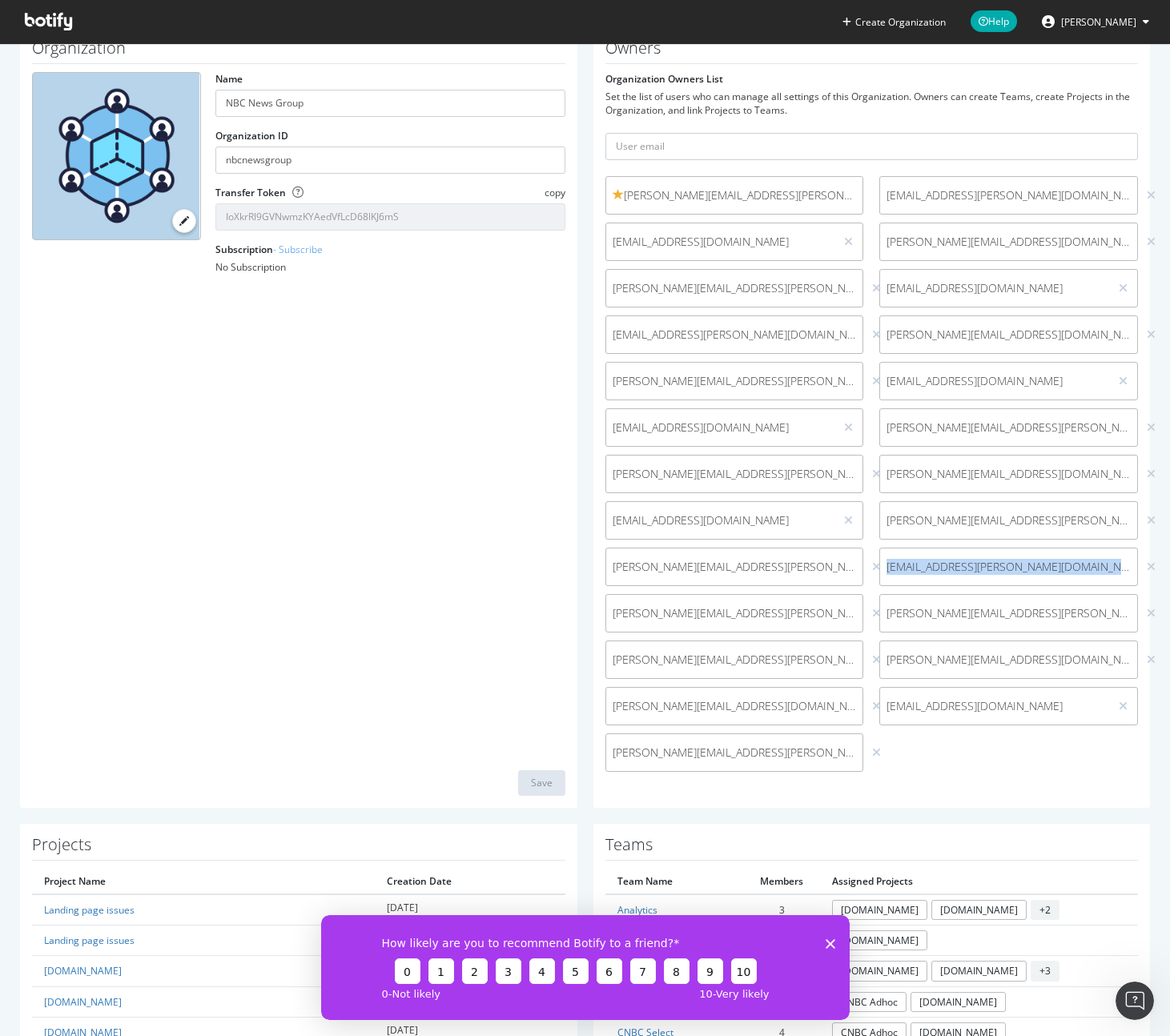
click at [955, 612] on span "desiree.torres@nbcuni.com" at bounding box center [1008, 613] width 244 height 16
click at [990, 664] on span "andrea.valadeslira@nbcuni.com" at bounding box center [1008, 659] width 244 height 16
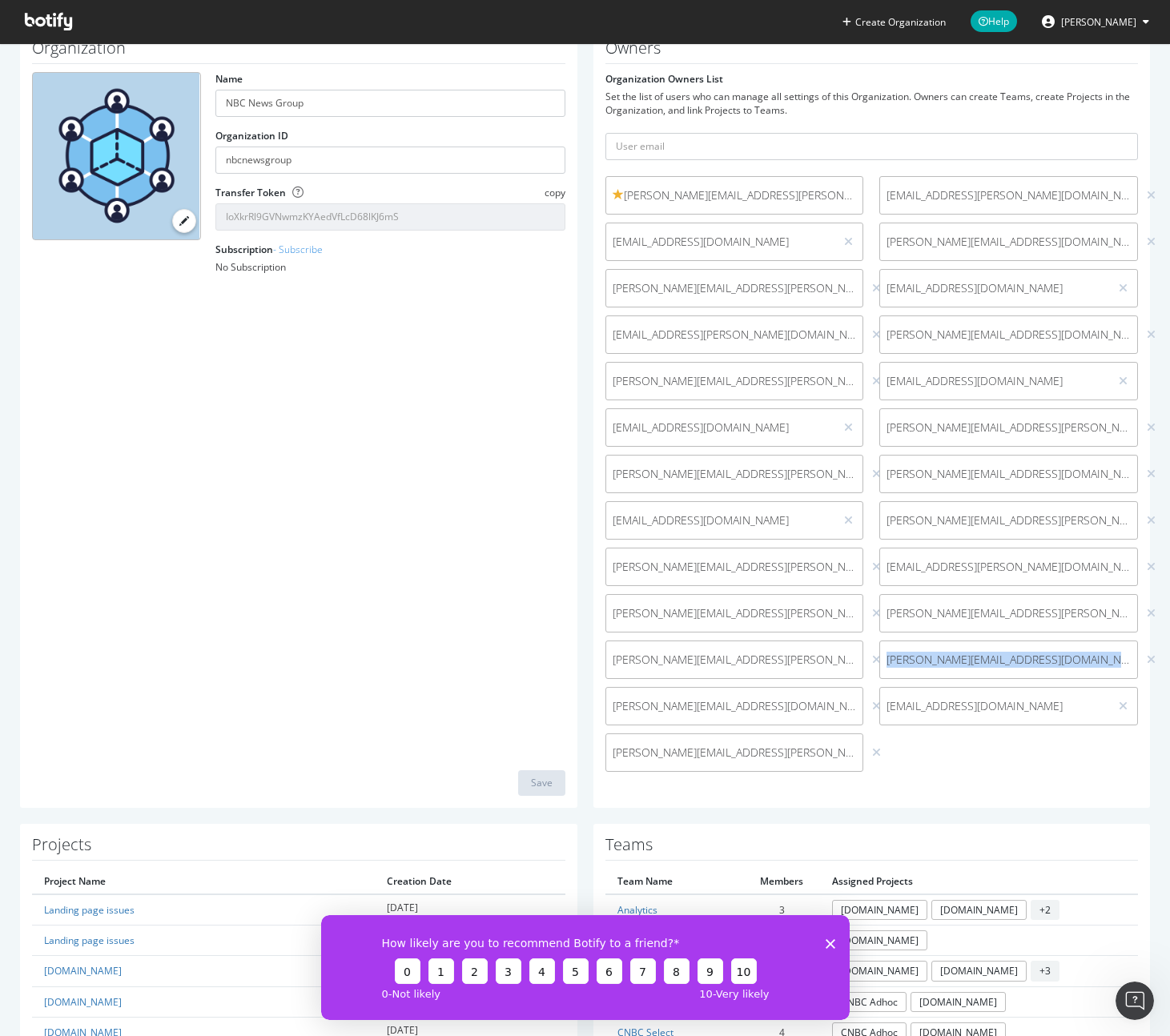
click at [990, 664] on span "andrea.valadeslira@nbcuni.com" at bounding box center [1008, 659] width 244 height 16
click at [963, 700] on span "meftun.temiz@nbcuni.com" at bounding box center [994, 706] width 216 height 16
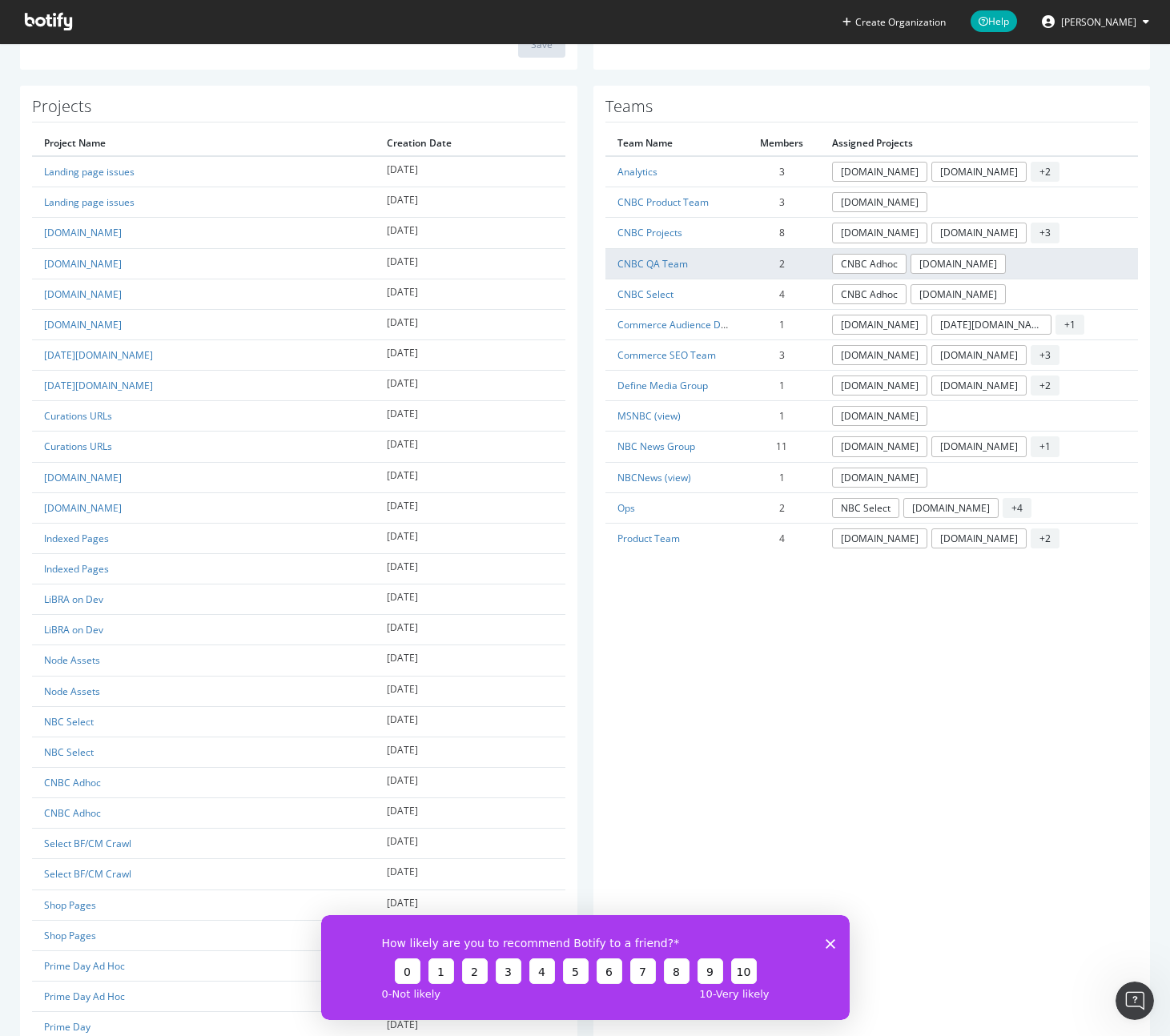
scroll to position [683, 0]
